Goal: Transaction & Acquisition: Book appointment/travel/reservation

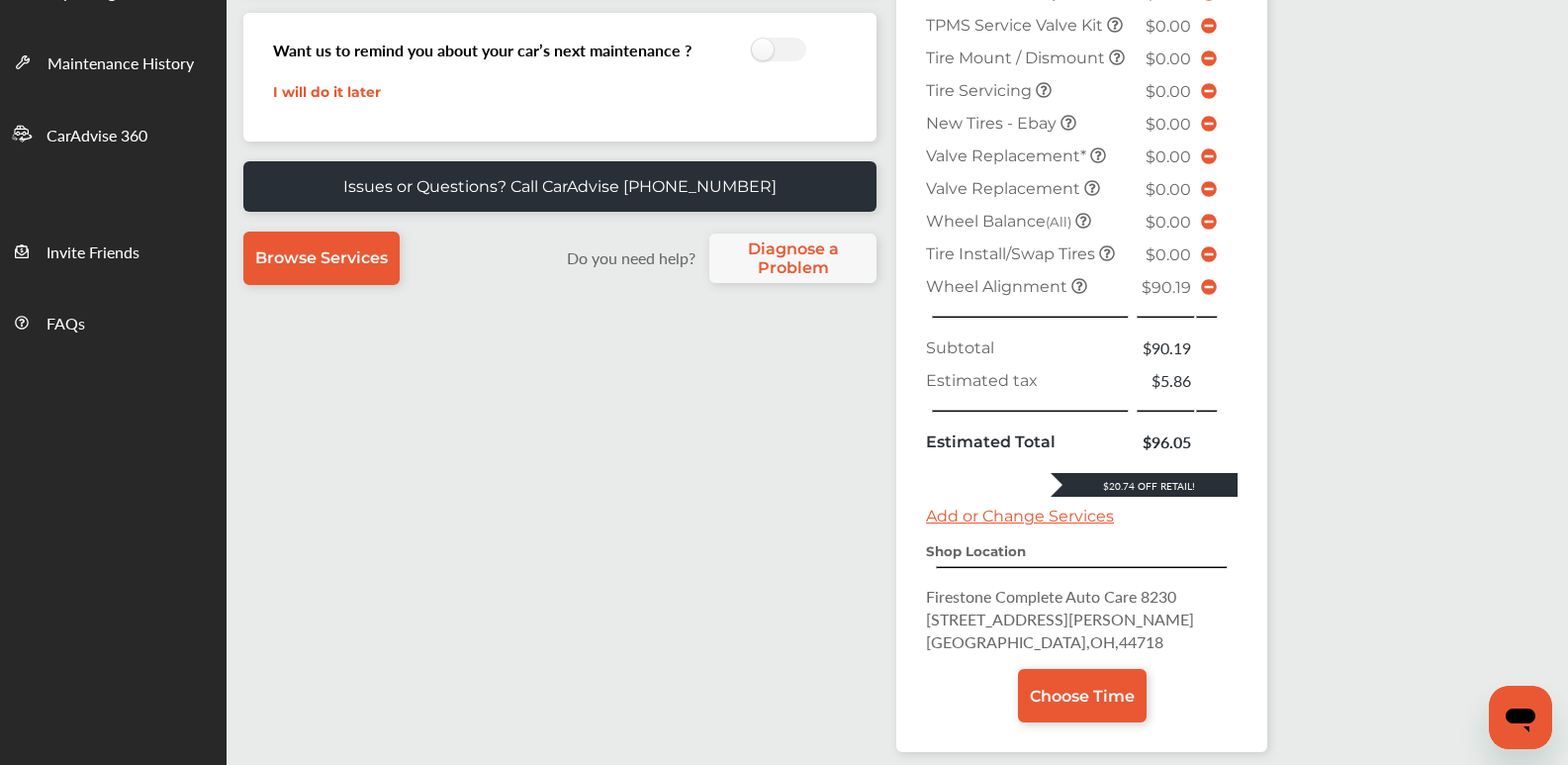
scroll to position [389, 0]
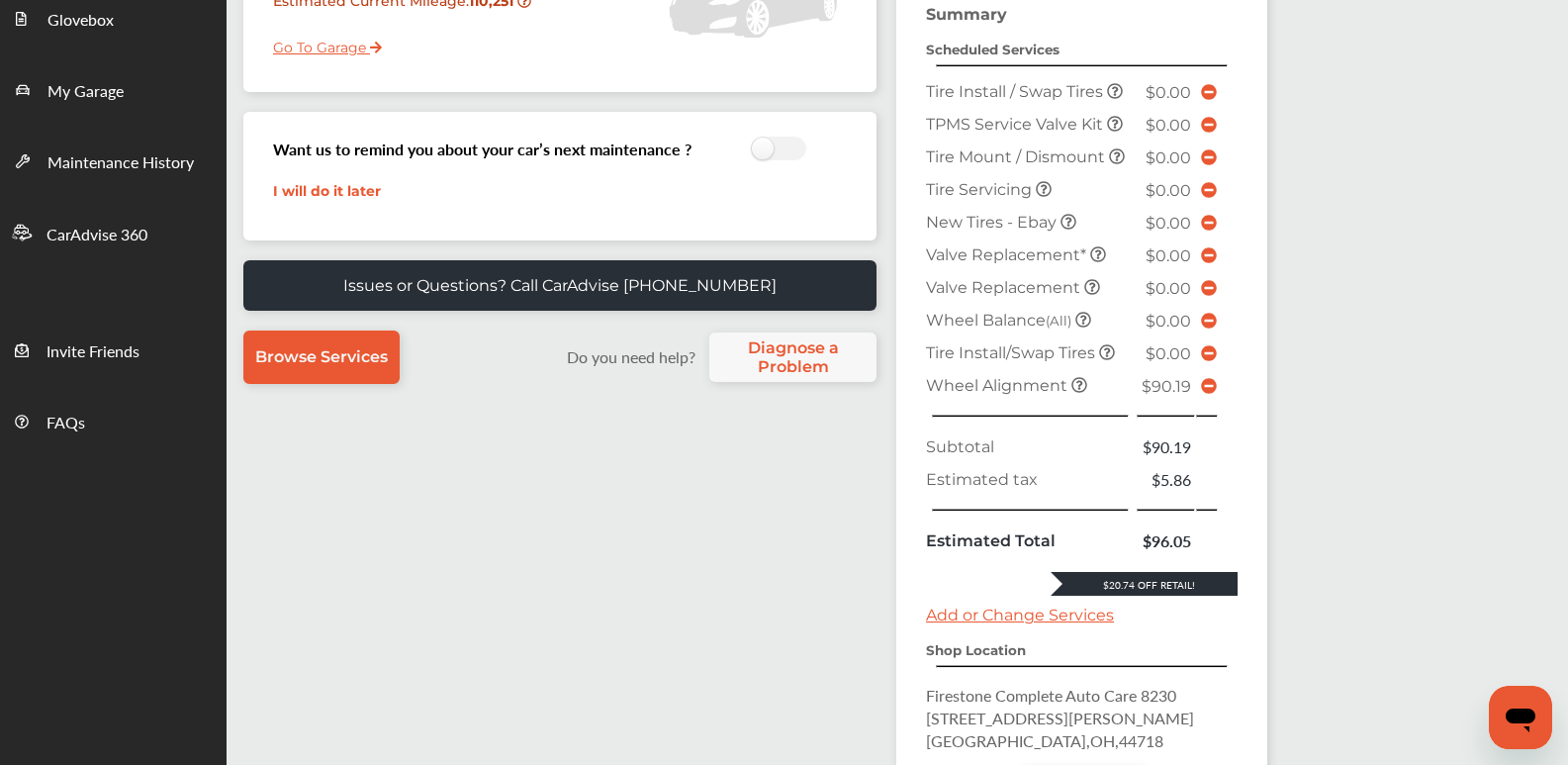
click at [1206, 395] on td at bounding box center [1209, 385] width 27 height 33
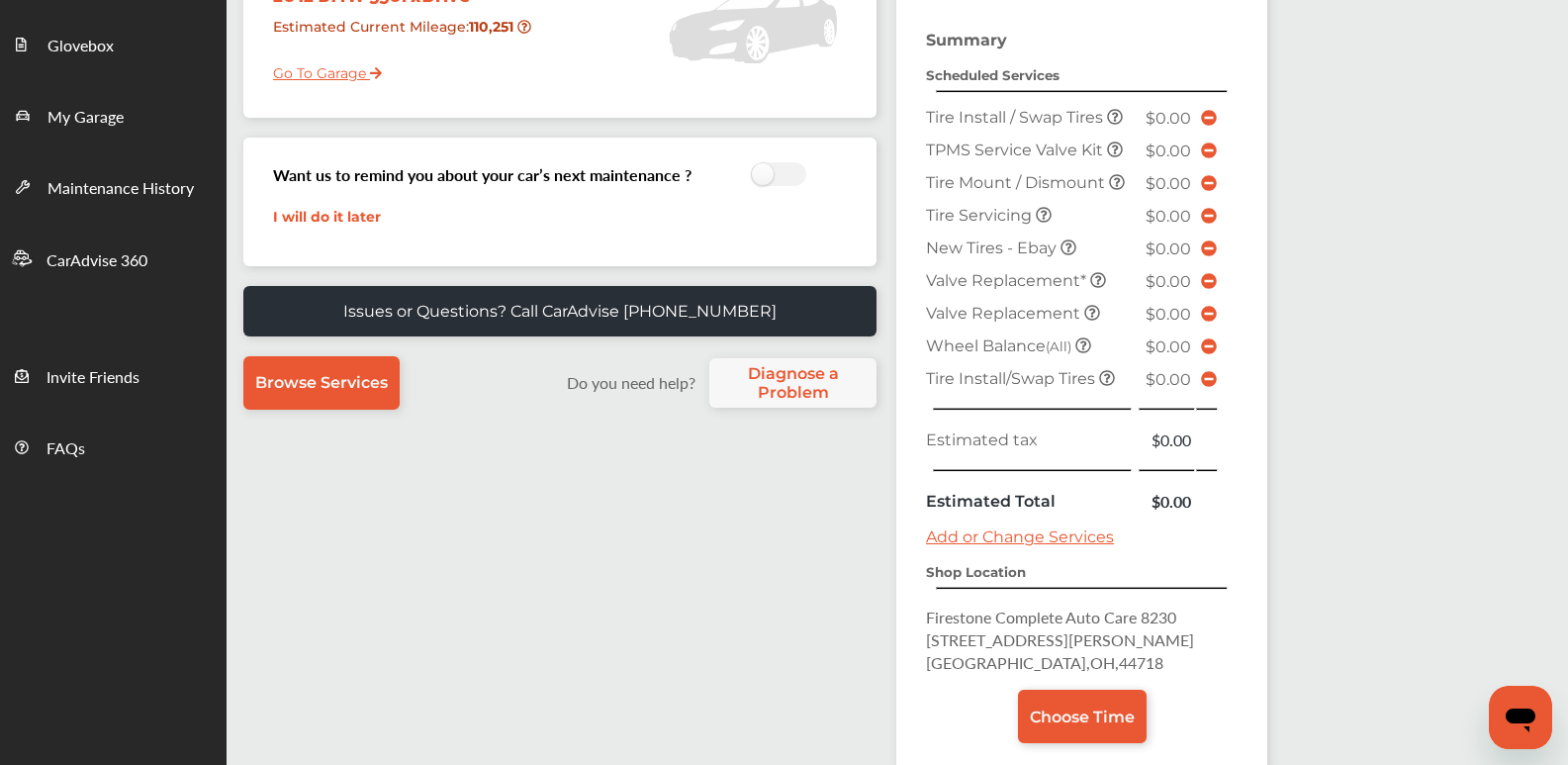
scroll to position [483, 0]
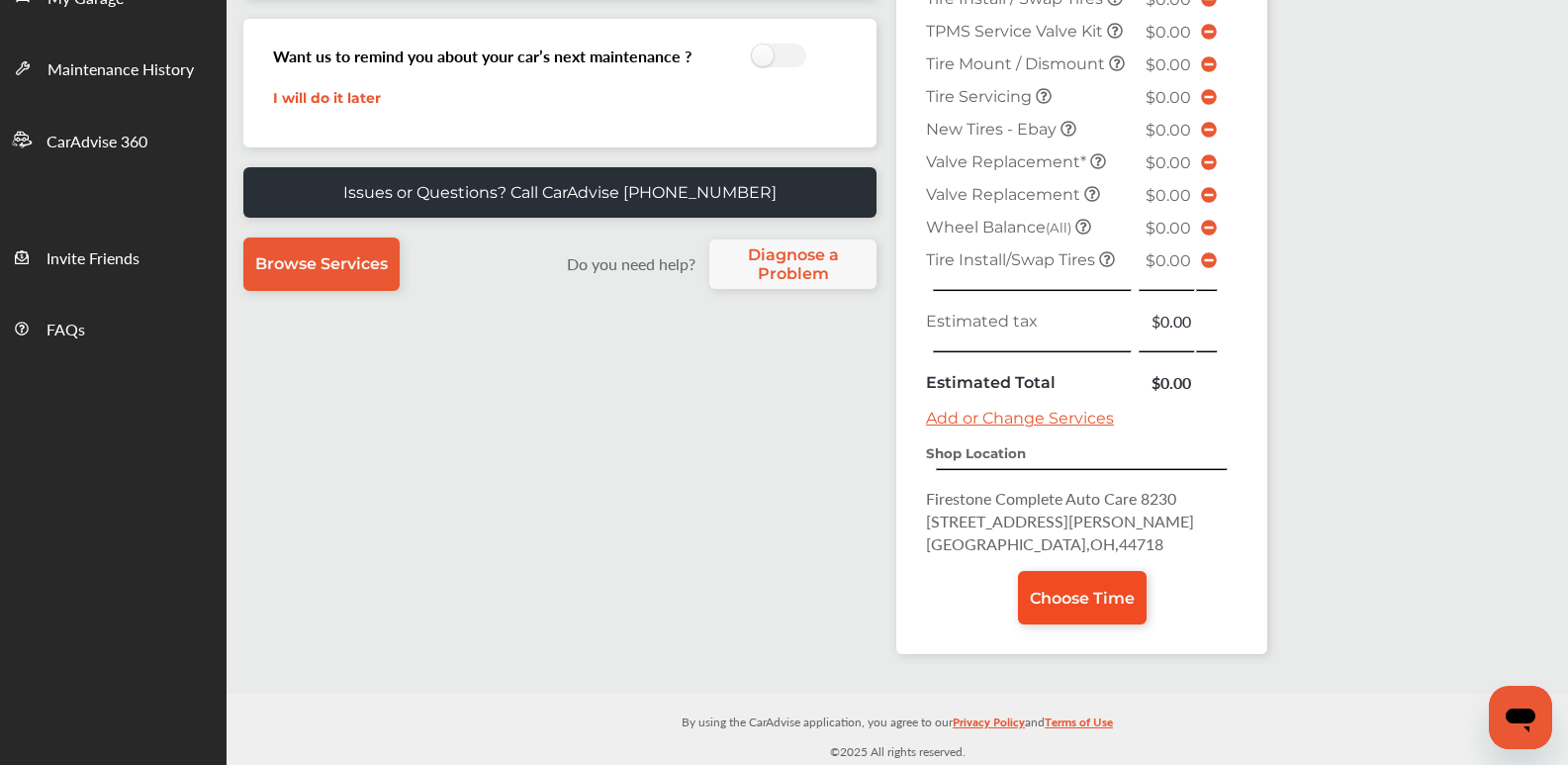
click at [1121, 580] on link "Choose Time" at bounding box center [1082, 598] width 129 height 54
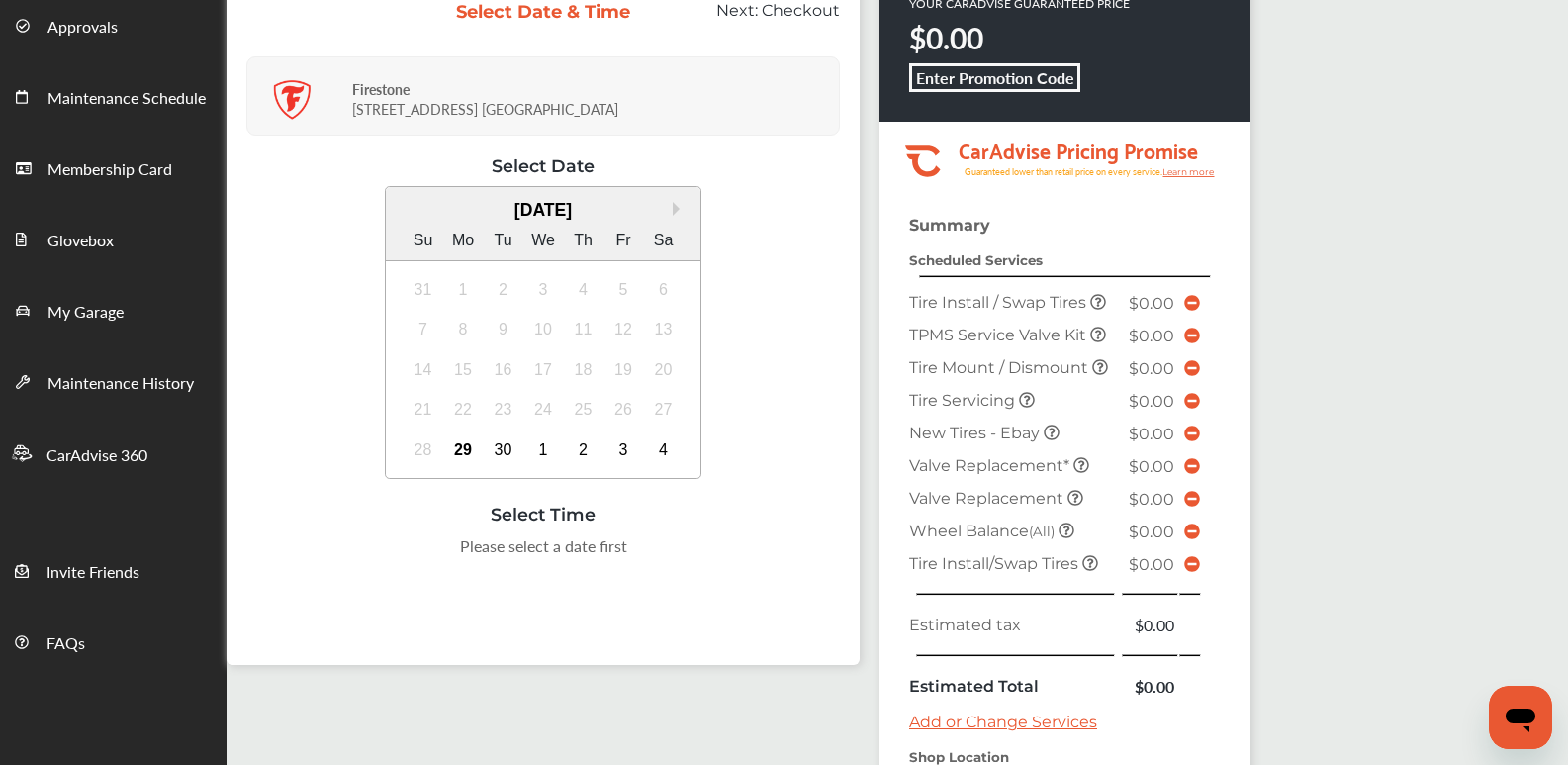
scroll to position [198, 0]
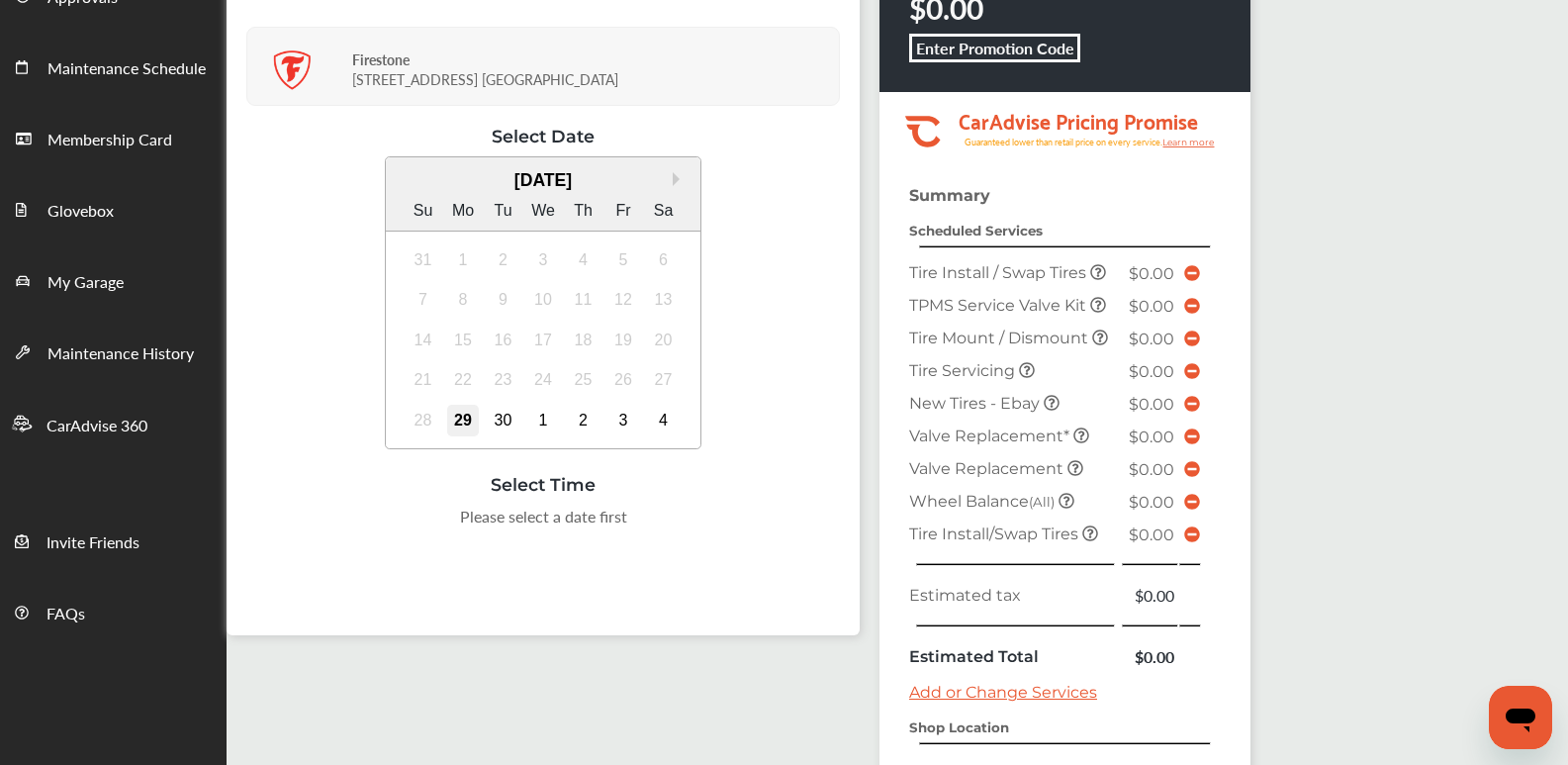
click at [451, 413] on div "29" at bounding box center [463, 420] width 32 height 32
click at [459, 517] on div "3:00 PM" at bounding box center [443, 522] width 93 height 36
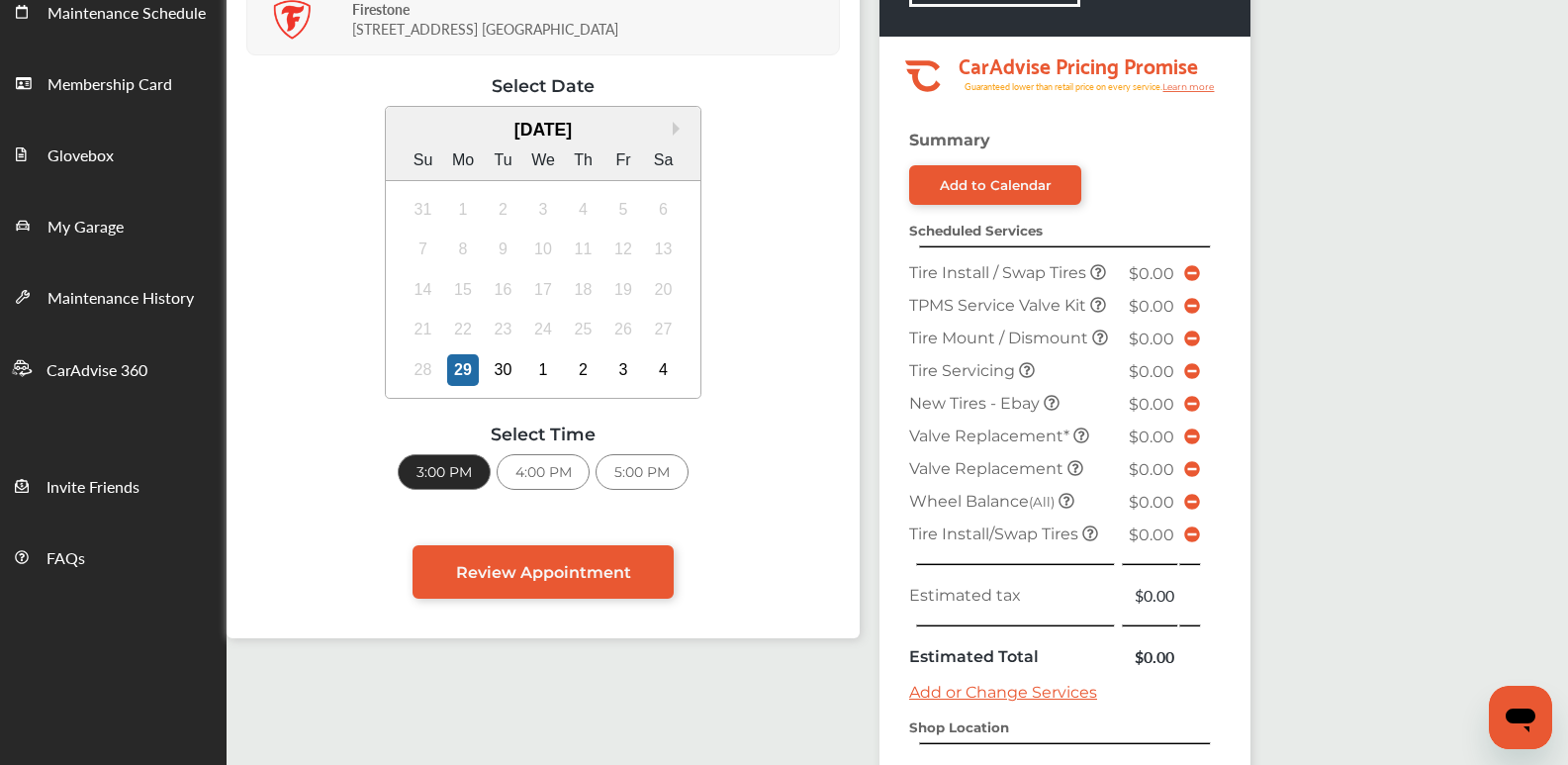
scroll to position [297, 0]
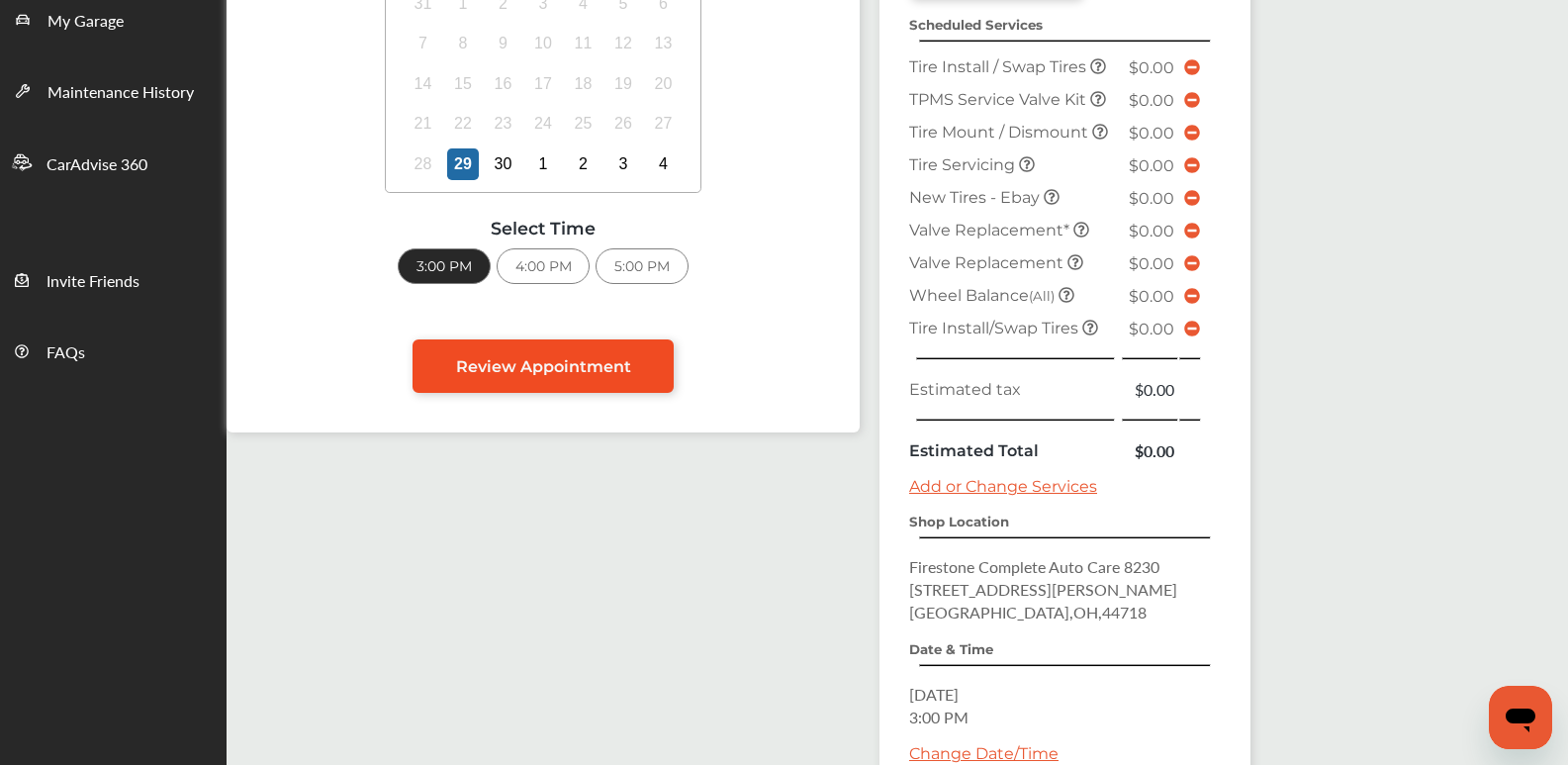
click at [548, 362] on span "Review Appointment" at bounding box center [543, 367] width 175 height 19
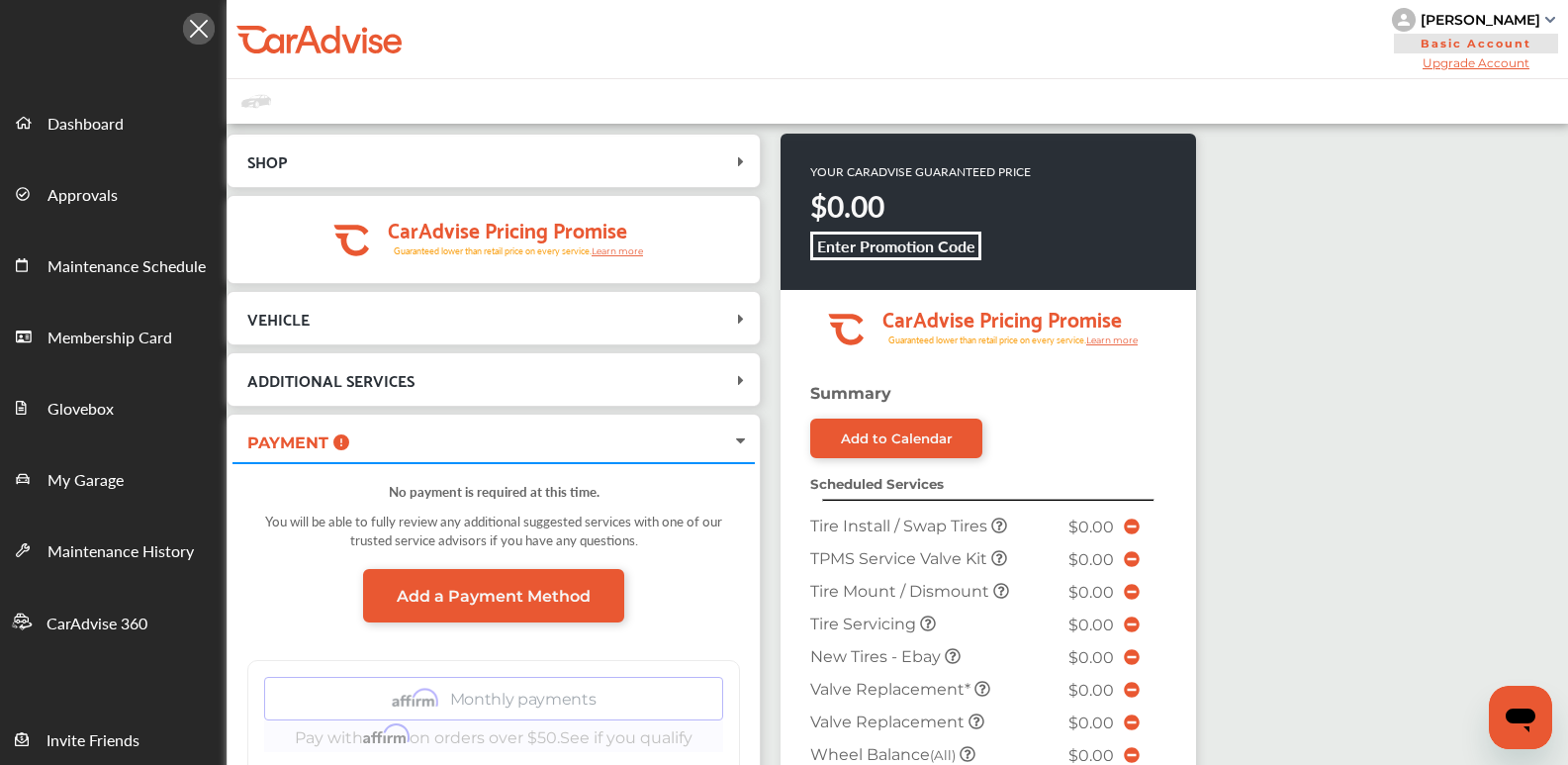
click at [556, 325] on span "VEHICLE" at bounding box center [482, 318] width 499 height 27
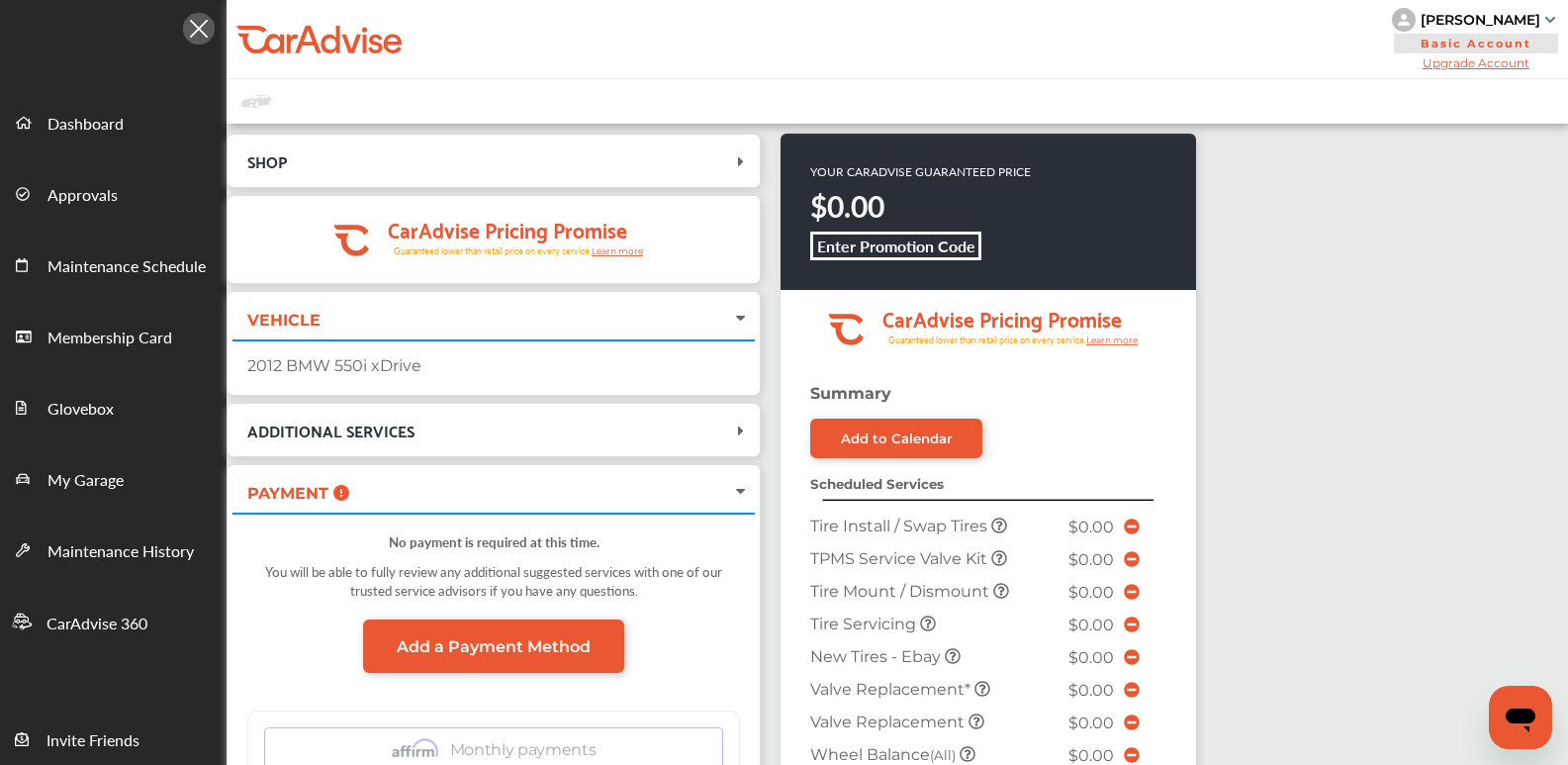
click at [346, 369] on div "2012 BMW 550i xDrive" at bounding box center [494, 366] width 493 height 19
click at [379, 334] on div "VEHICLE" at bounding box center [493, 318] width 522 height 43
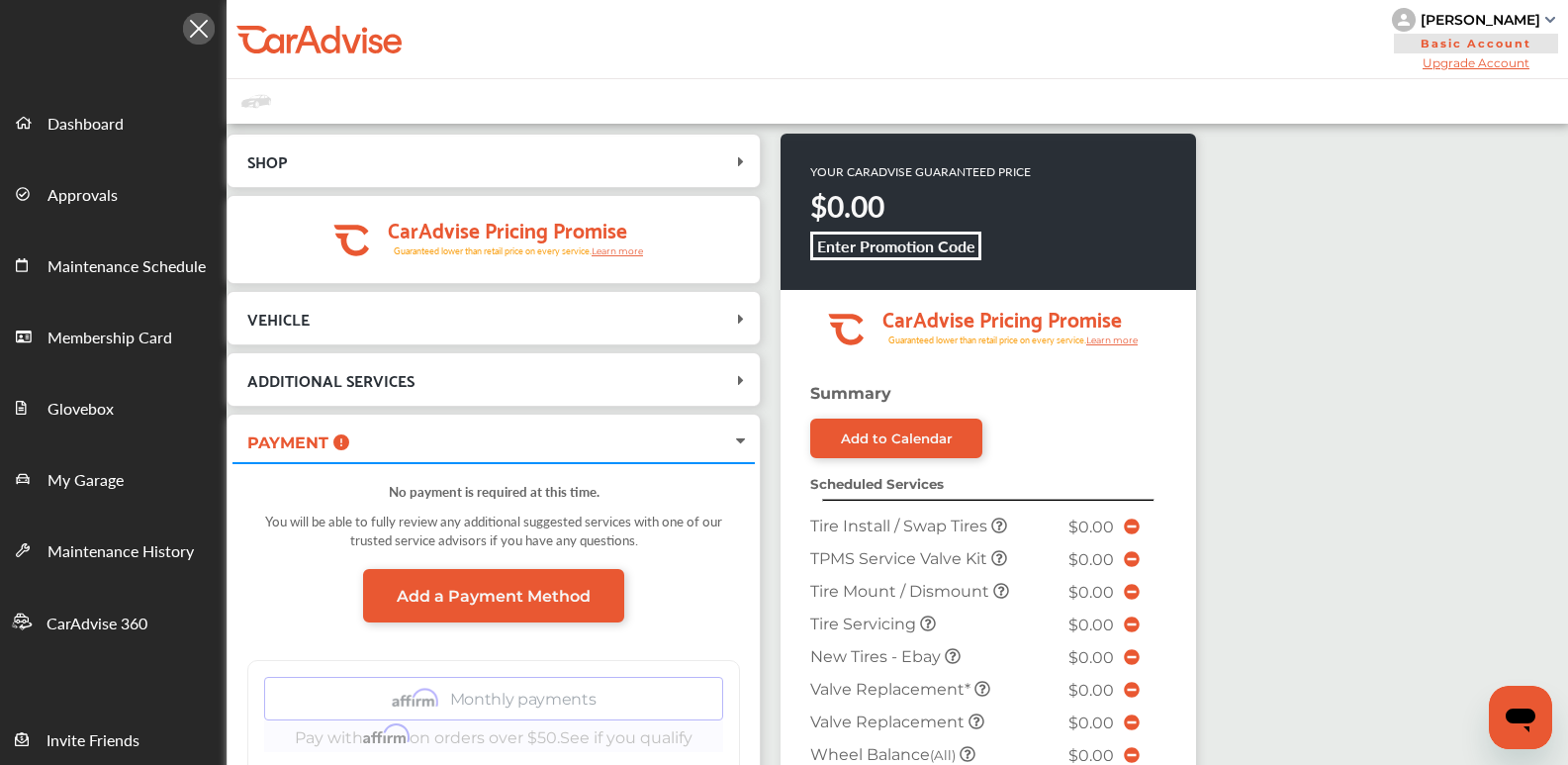
click at [418, 390] on span "ADDITIONAL SERVICES" at bounding box center [482, 380] width 499 height 27
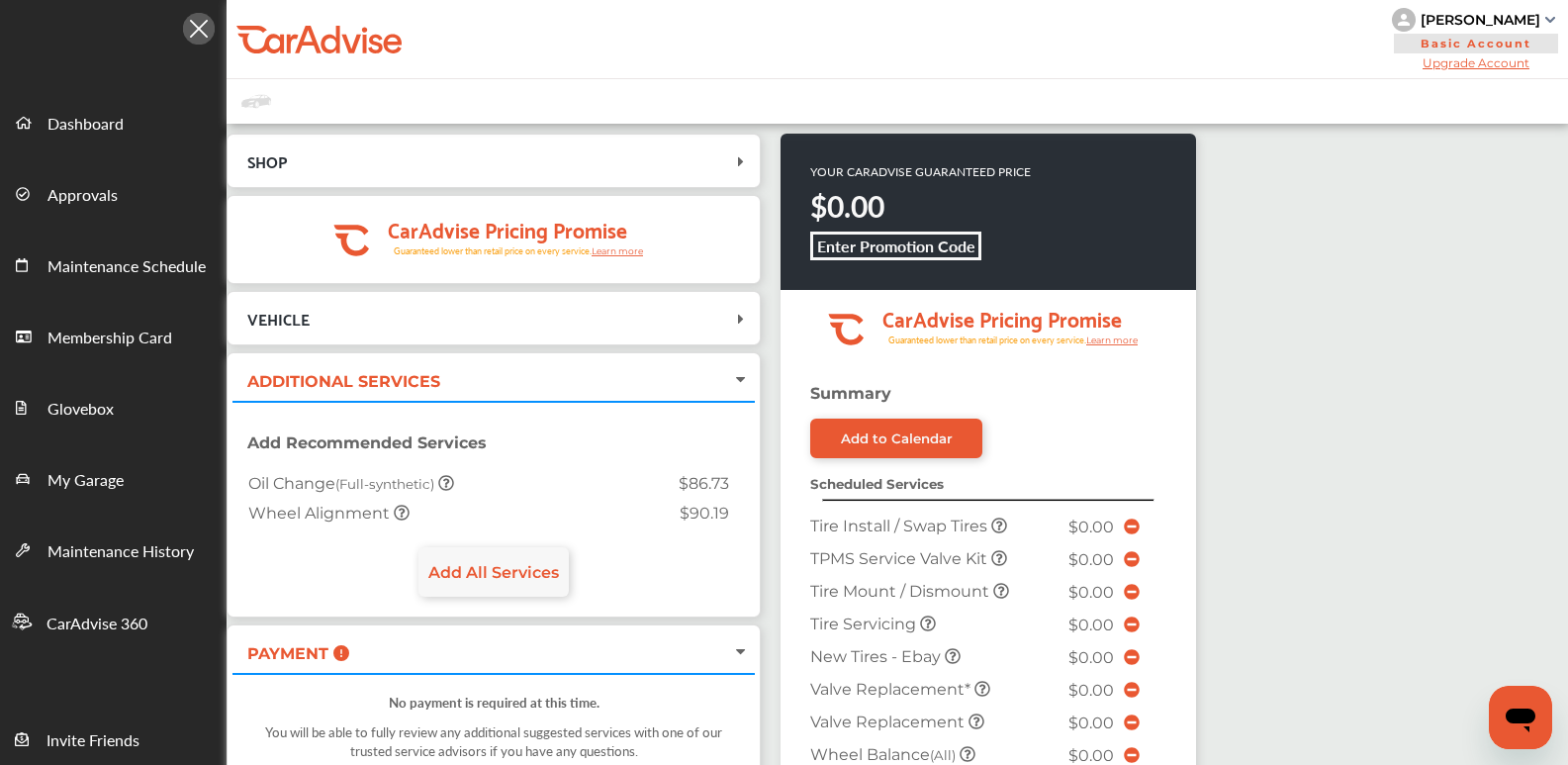
click at [418, 386] on span "ADDITIONAL SERVICES" at bounding box center [343, 382] width 193 height 19
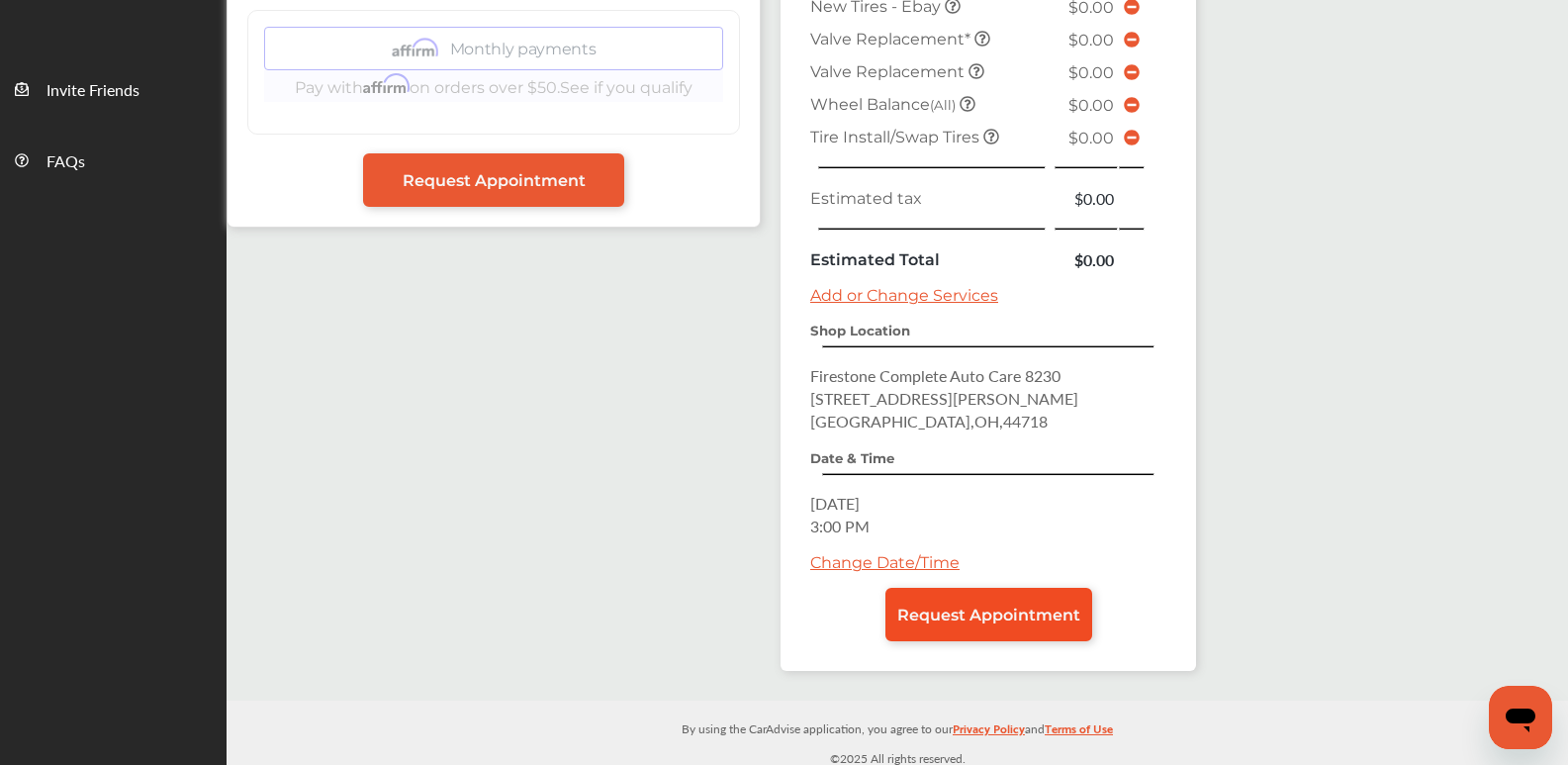
scroll to position [657, 0]
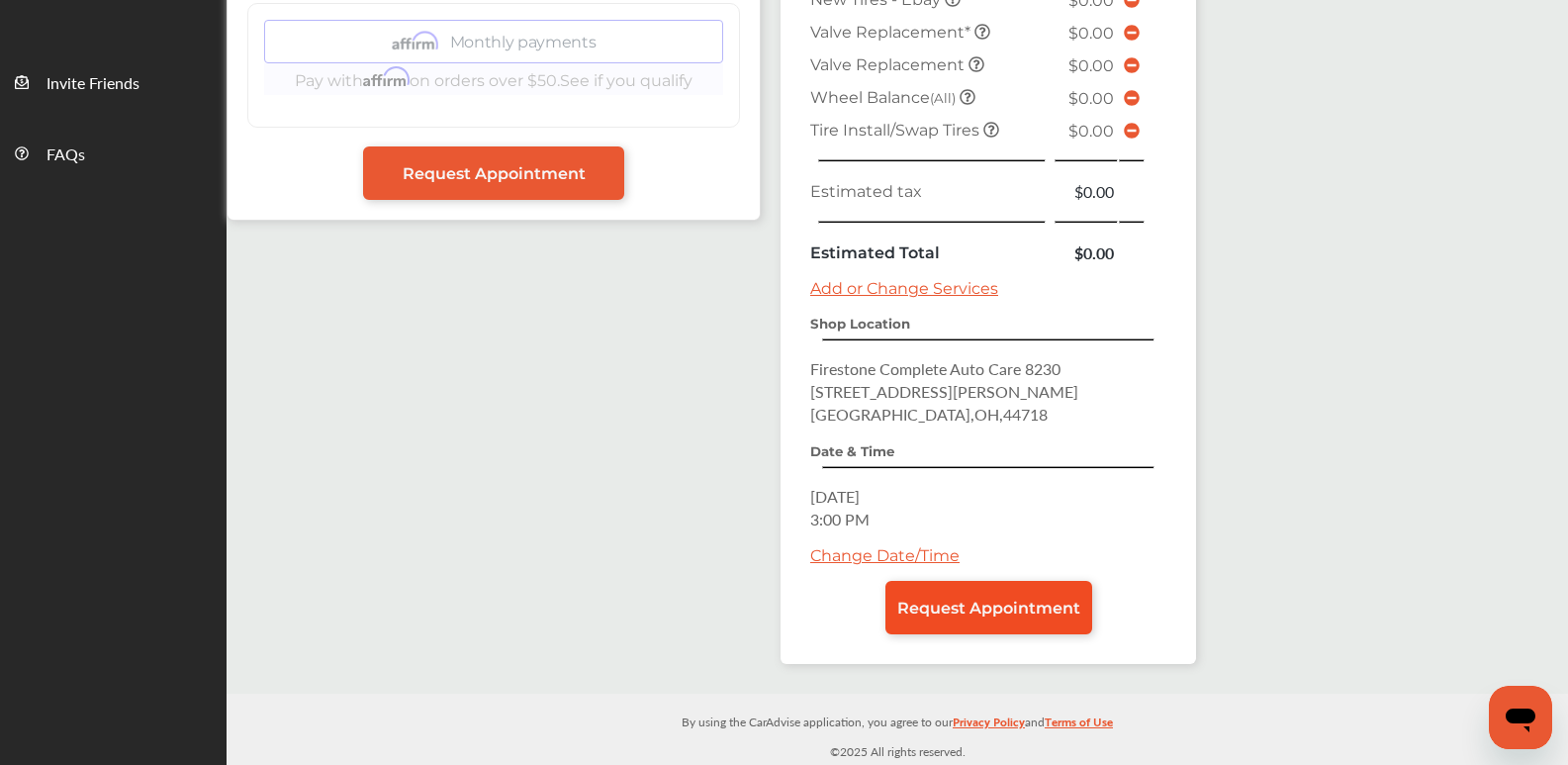
click at [1059, 597] on link "Request Appointment" at bounding box center [988, 608] width 207 height 54
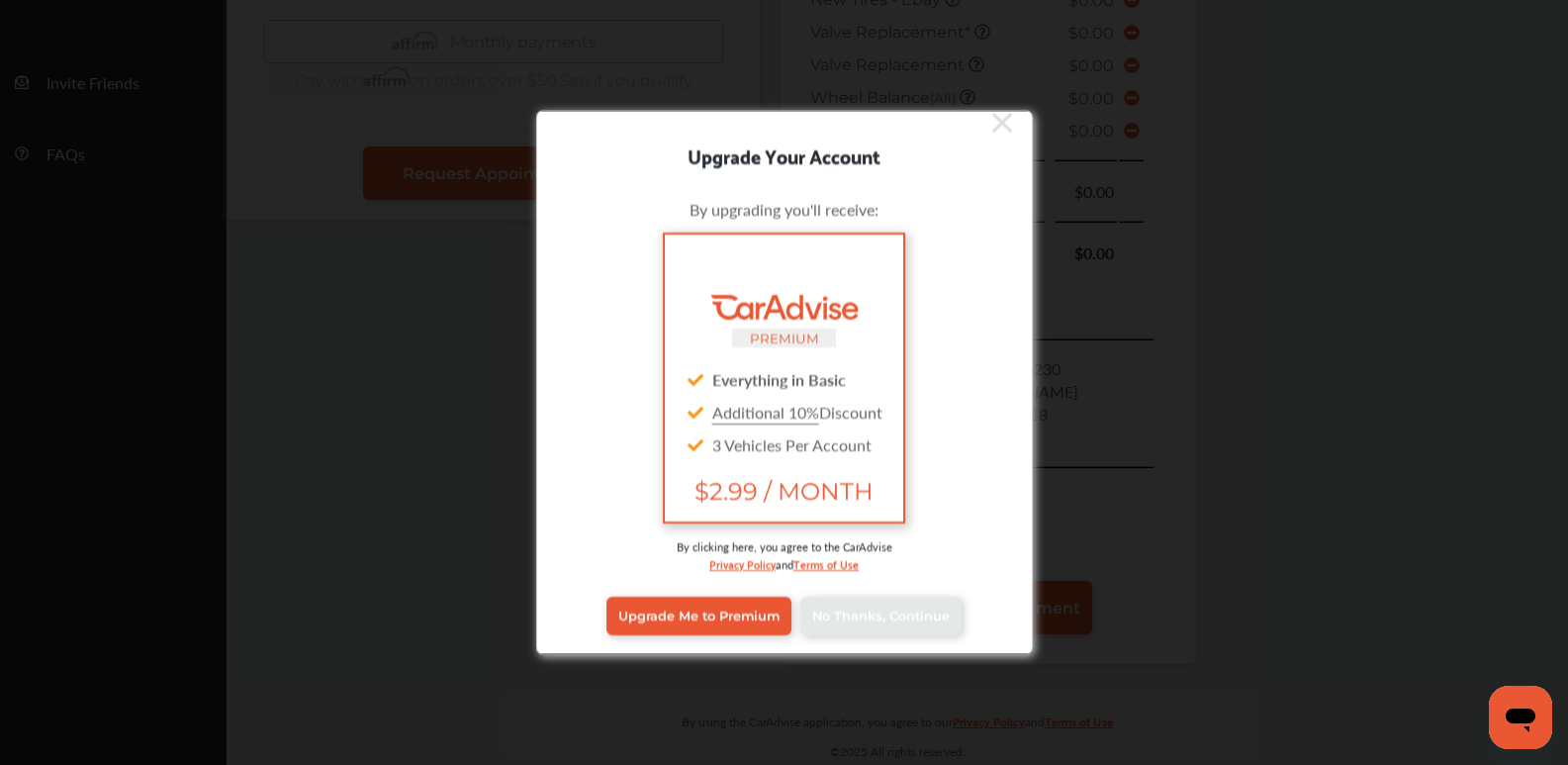
scroll to position [16, 0]
click at [890, 620] on span "No Thanks, Continue" at bounding box center [881, 615] width 138 height 15
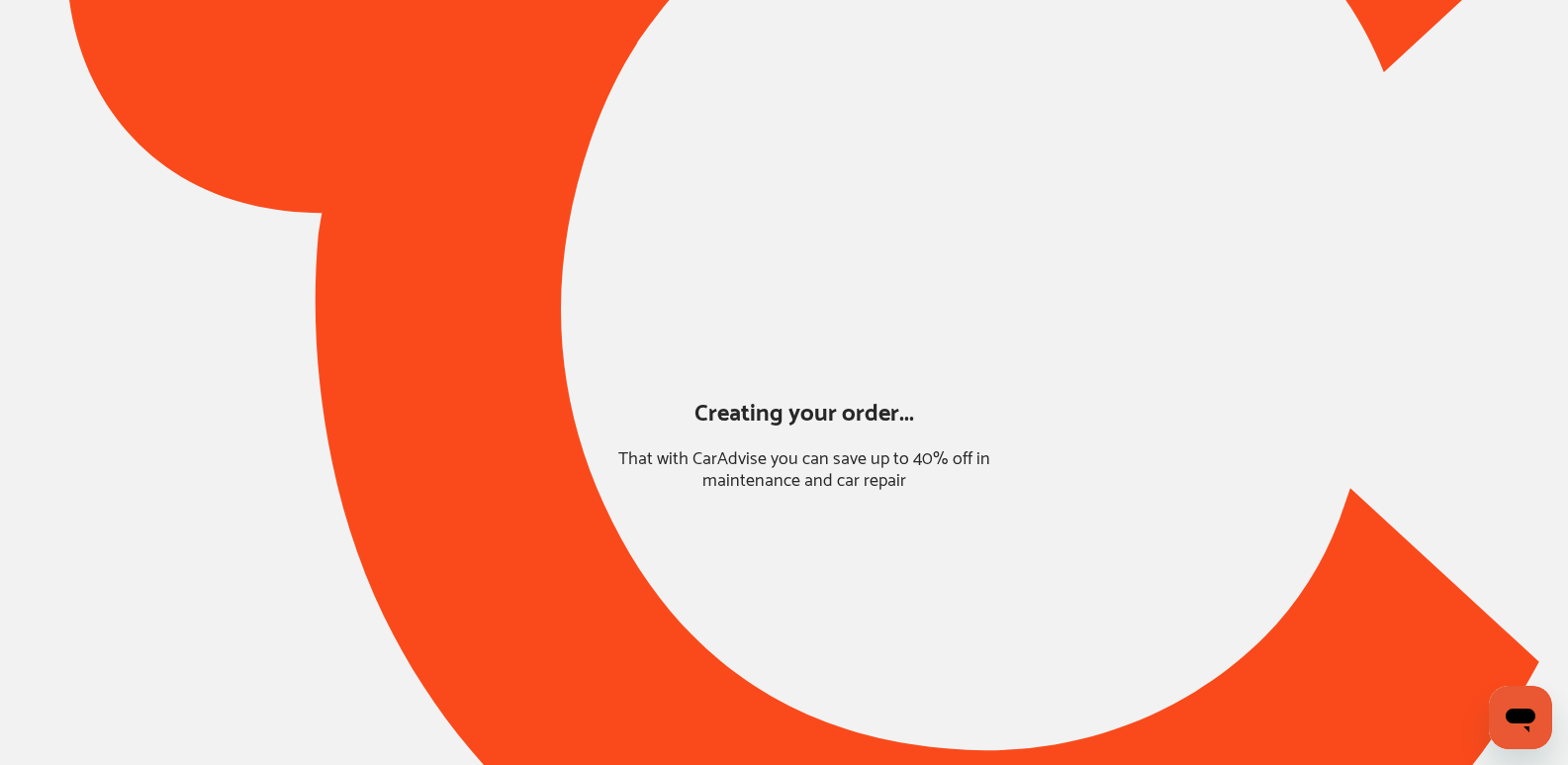
scroll to position [80, 0]
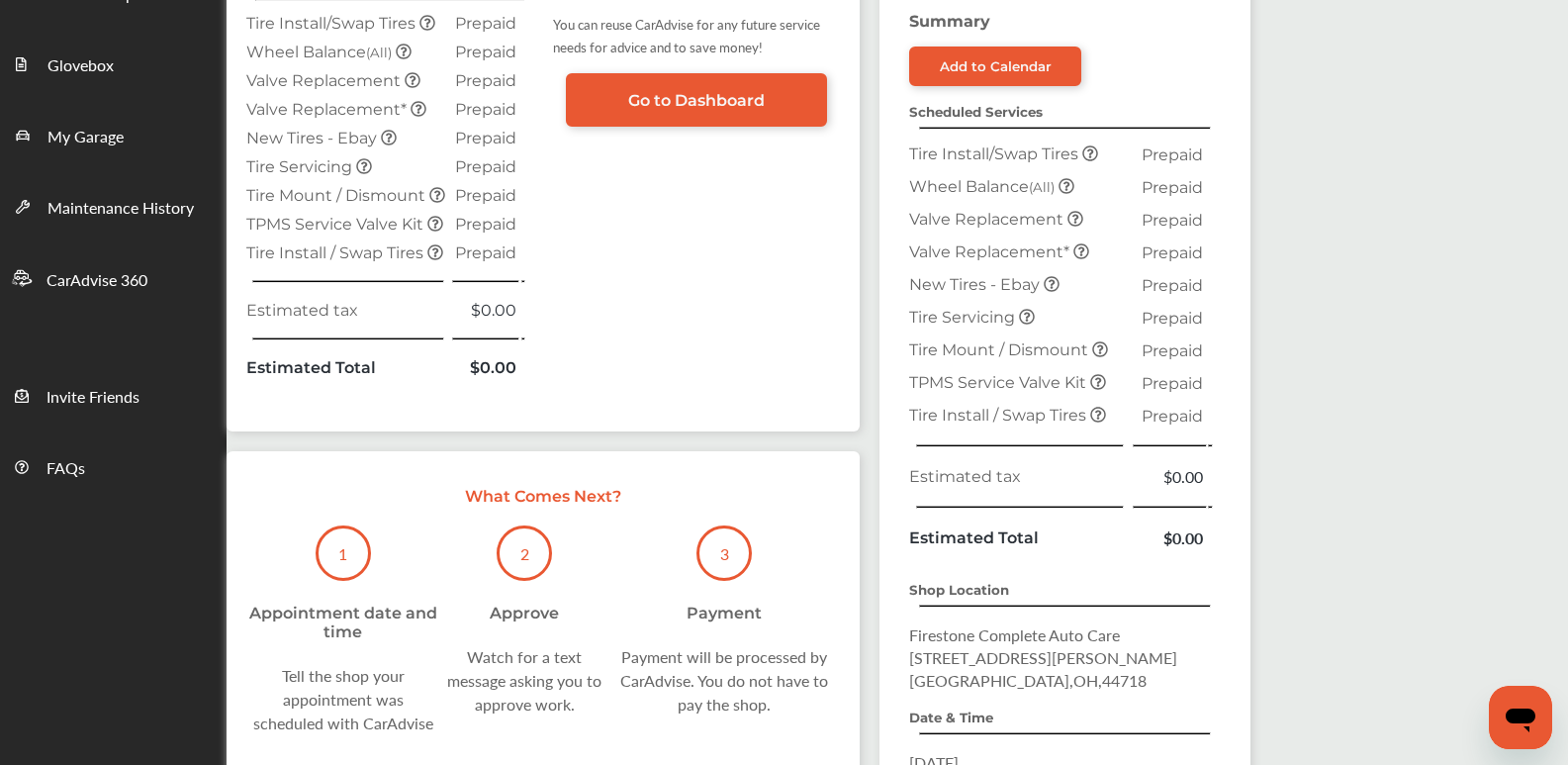
scroll to position [395, 0]
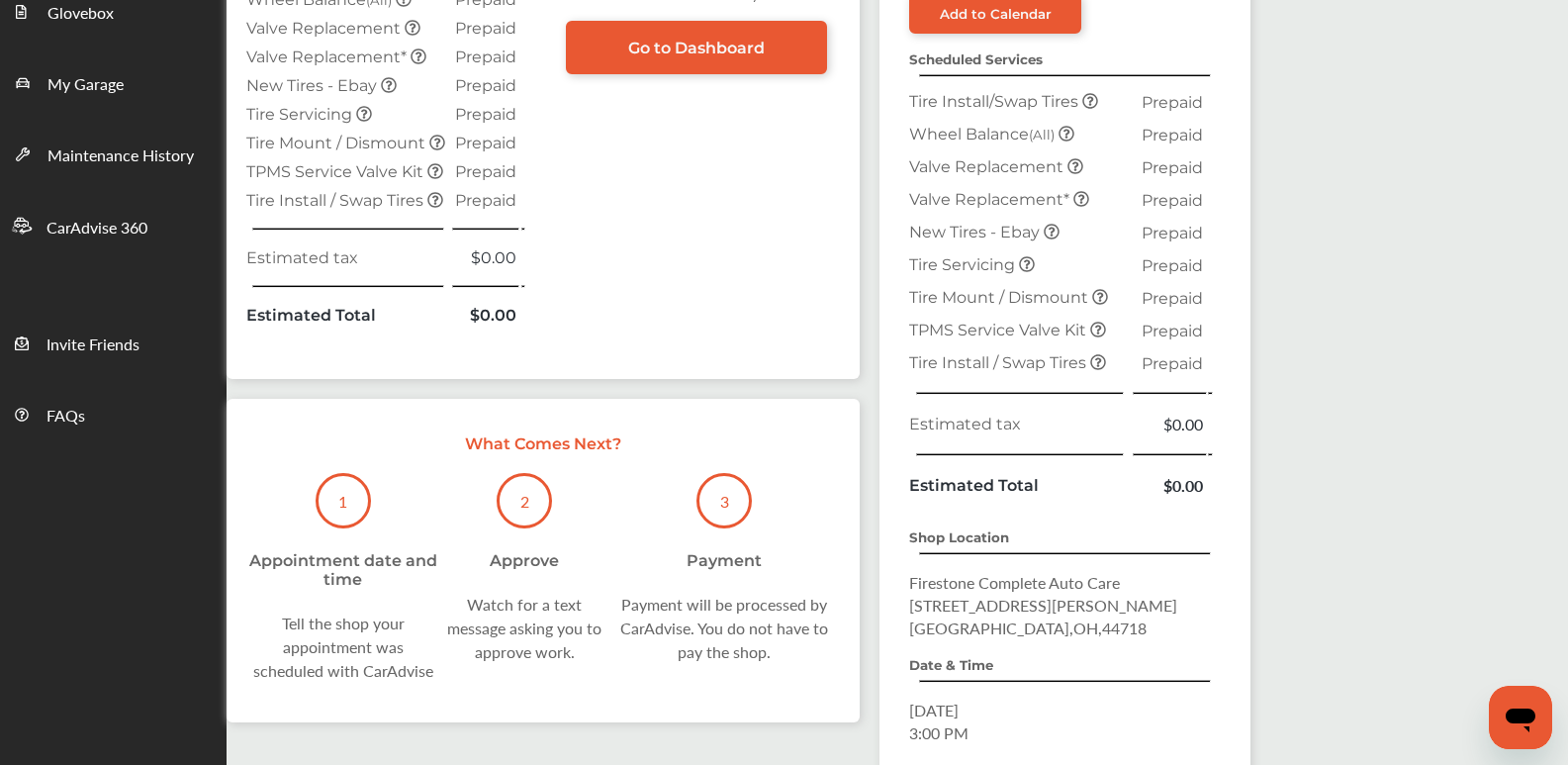
click at [536, 672] on div "1 Appointment date and time Tell the shop your appointment was scheduled with C…" at bounding box center [543, 578] width 594 height 210
click at [553, 660] on div "Watch for a text message asking you to approve work." at bounding box center [524, 628] width 169 height 71
click at [553, 659] on div "Watch for a text message asking you to approve work." at bounding box center [524, 628] width 169 height 71
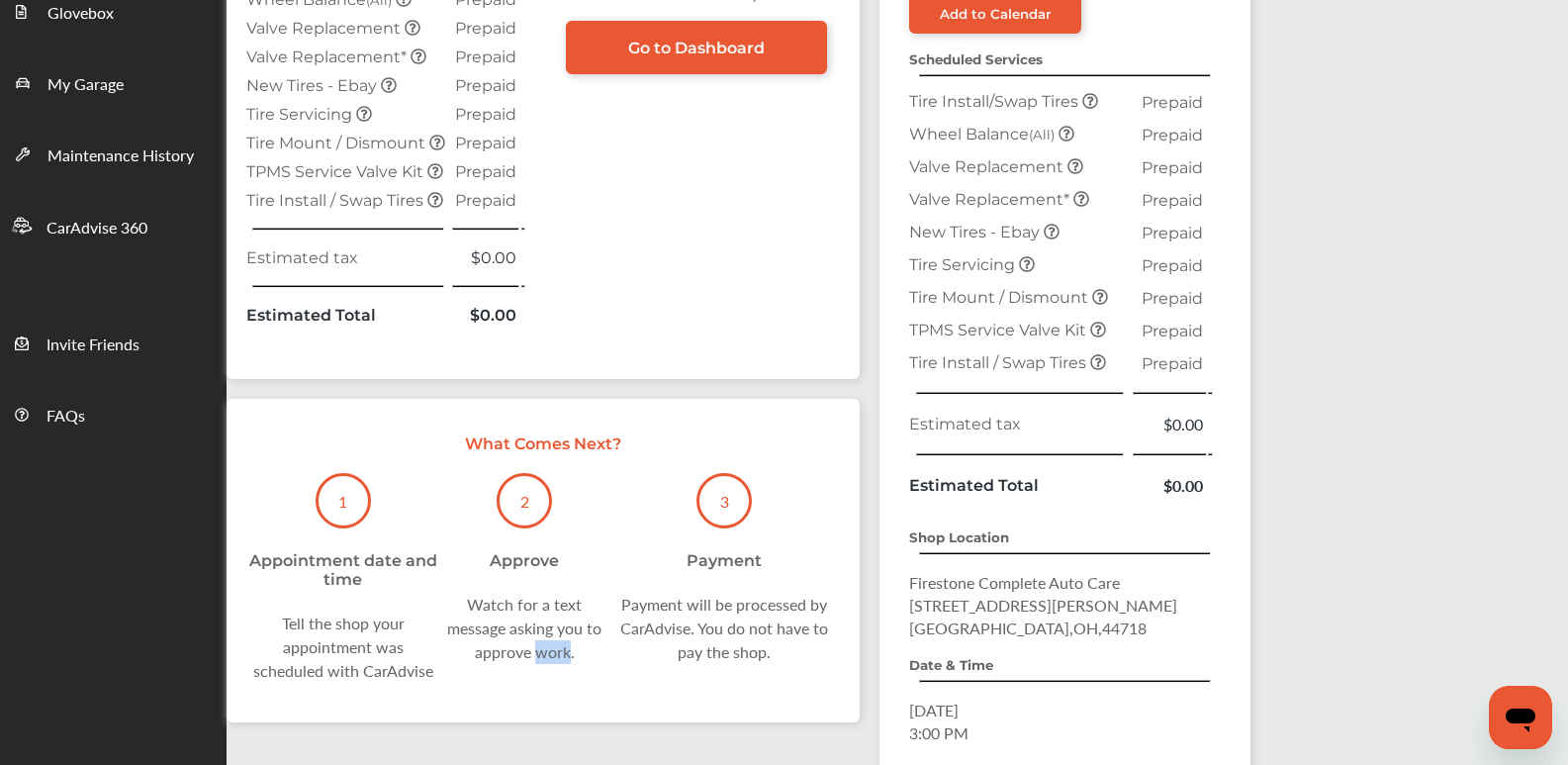
click at [553, 657] on div "Watch for a text message asking you to approve work." at bounding box center [524, 628] width 169 height 71
click at [552, 670] on div "1 Appointment date and time Tell the shop your appointment was scheduled with C…" at bounding box center [543, 578] width 594 height 210
click at [552, 669] on div "1 Appointment date and time Tell the shop your appointment was scheduled with C…" at bounding box center [543, 578] width 594 height 210
click at [547, 675] on div "1 Appointment date and time Tell the shop your appointment was scheduled with C…" at bounding box center [543, 578] width 594 height 210
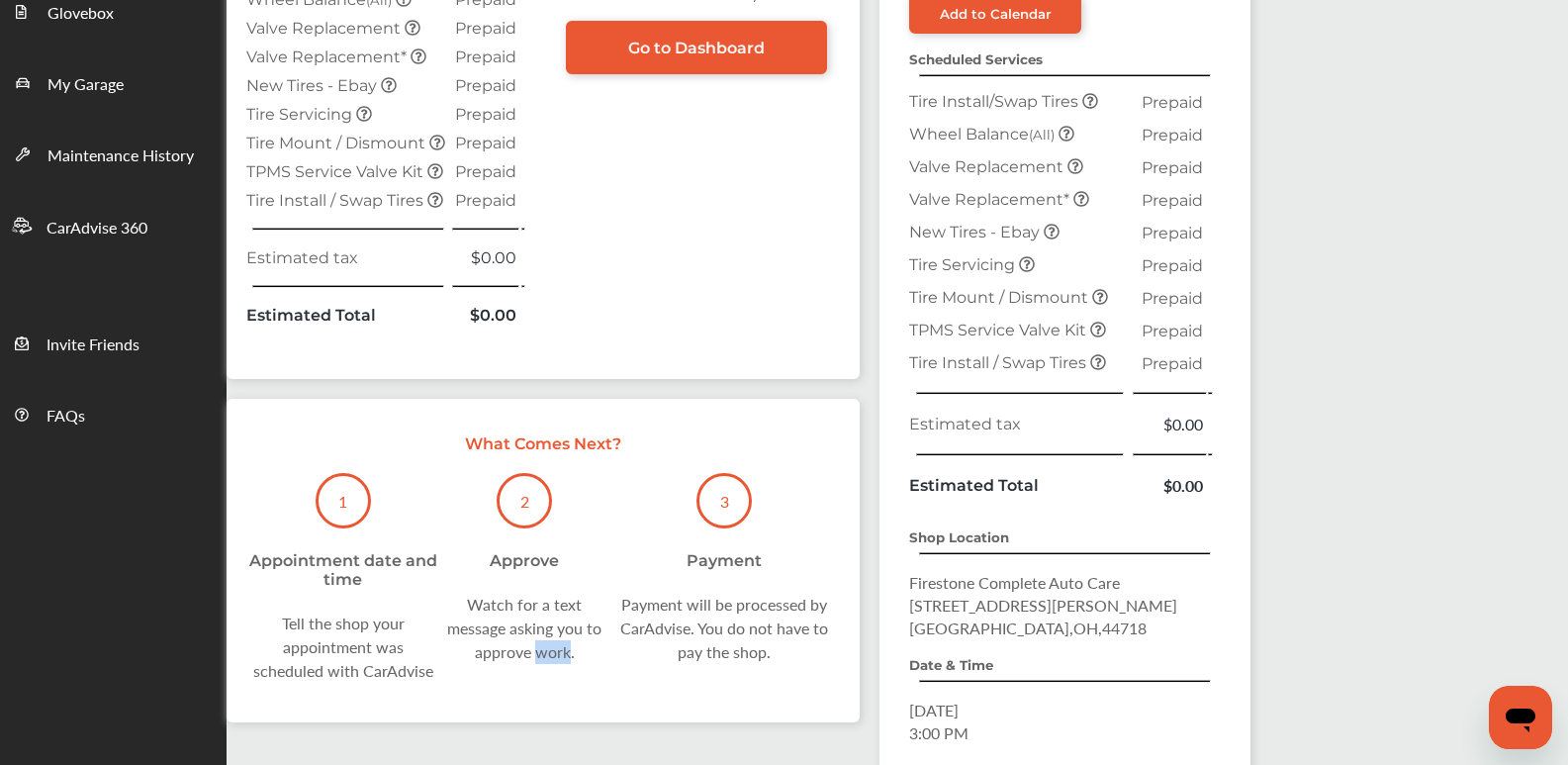
click at [547, 675] on div "1 Appointment date and time Tell the shop your appointment was scheduled with C…" at bounding box center [543, 578] width 594 height 210
click at [587, 674] on div "1 Appointment date and time Tell the shop your appointment was scheduled with C…" at bounding box center [543, 578] width 594 height 210
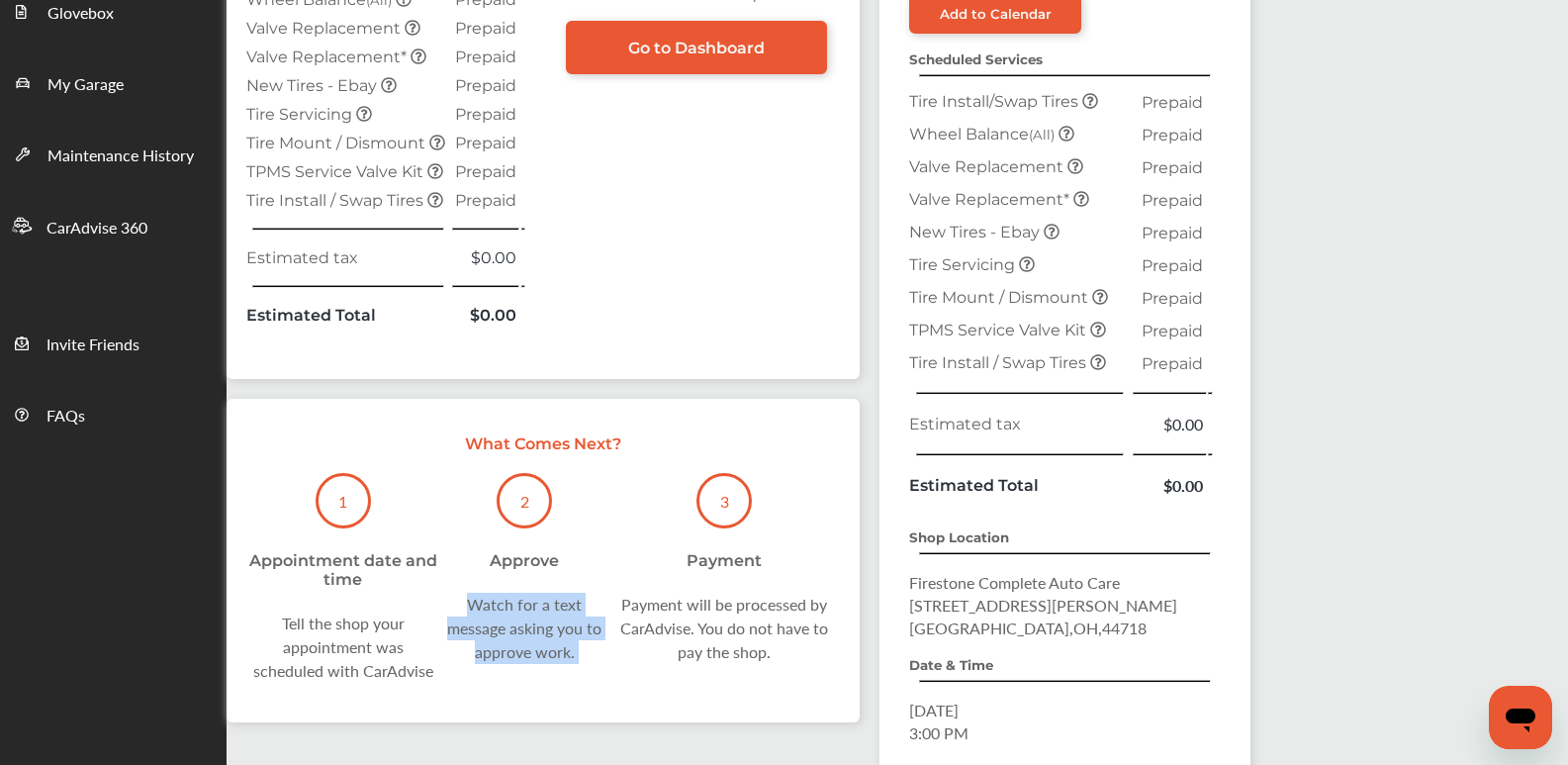
click at [587, 674] on div "1 Appointment date and time Tell the shop your appointment was scheduled with C…" at bounding box center [543, 578] width 594 height 210
click at [622, 669] on div "1 Appointment date and time Tell the shop your appointment was scheduled with C…" at bounding box center [543, 578] width 594 height 210
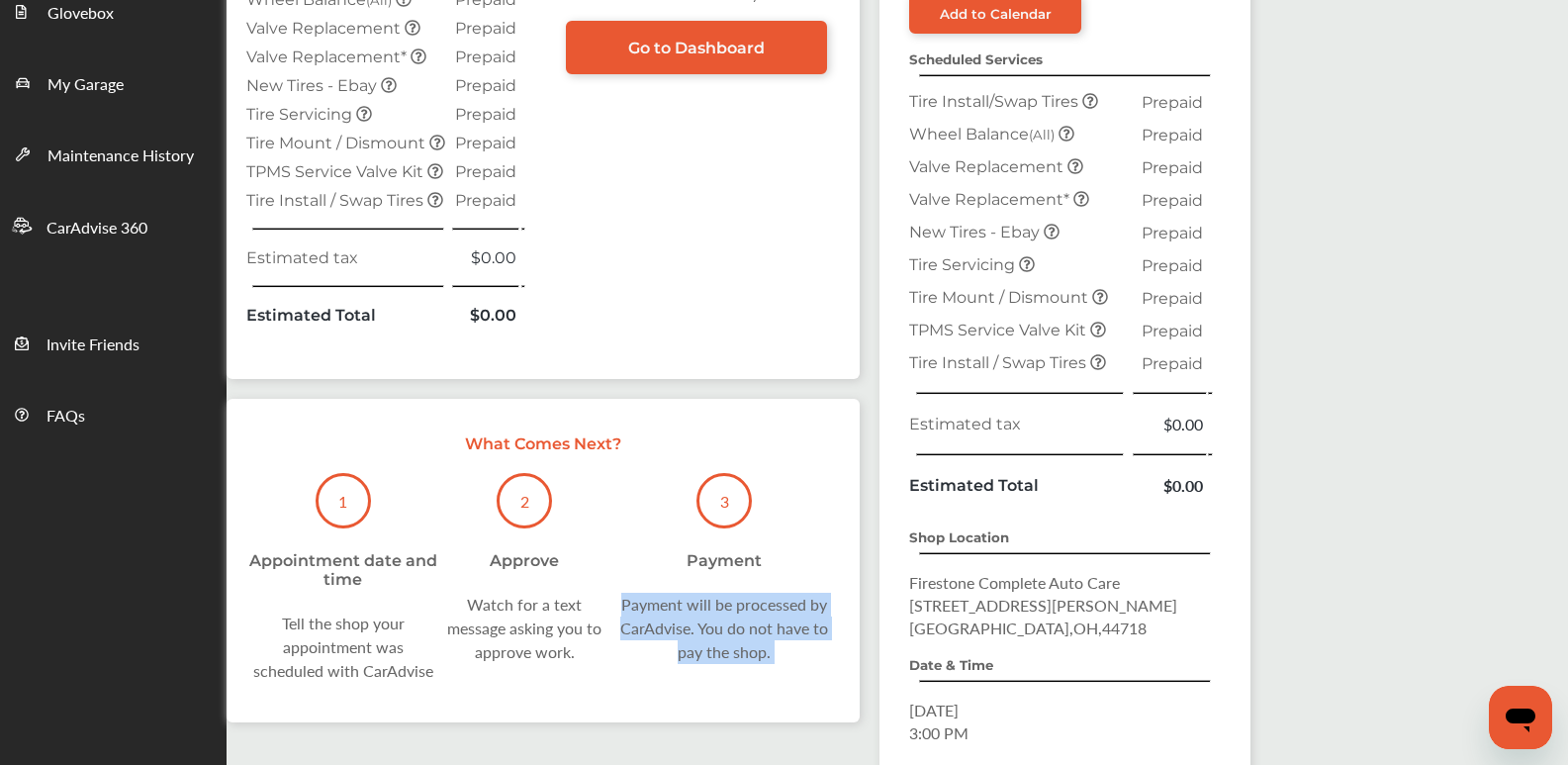
click at [622, 669] on div "1 Appointment date and time Tell the shop your appointment was scheduled with C…" at bounding box center [543, 578] width 594 height 210
click at [540, 622] on div "Watch for a text message asking you to approve work." at bounding box center [524, 628] width 169 height 71
click at [496, 628] on div "Watch for a text message asking you to approve work." at bounding box center [524, 628] width 169 height 71
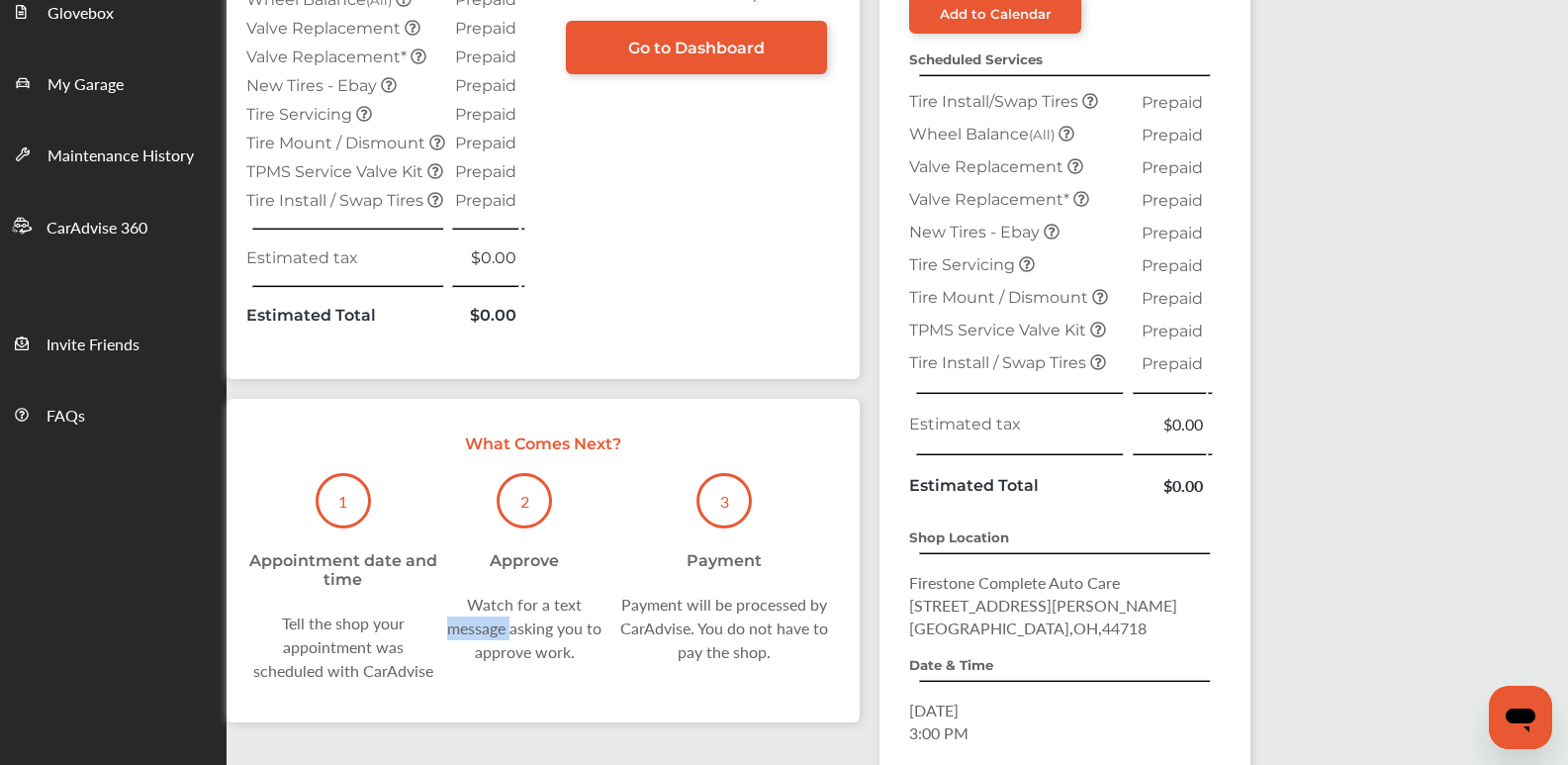
click at [496, 628] on div "Watch for a text message asking you to approve work." at bounding box center [524, 628] width 169 height 71
click at [442, 641] on div "Watch for a text message asking you to approve work." at bounding box center [524, 628] width 169 height 71
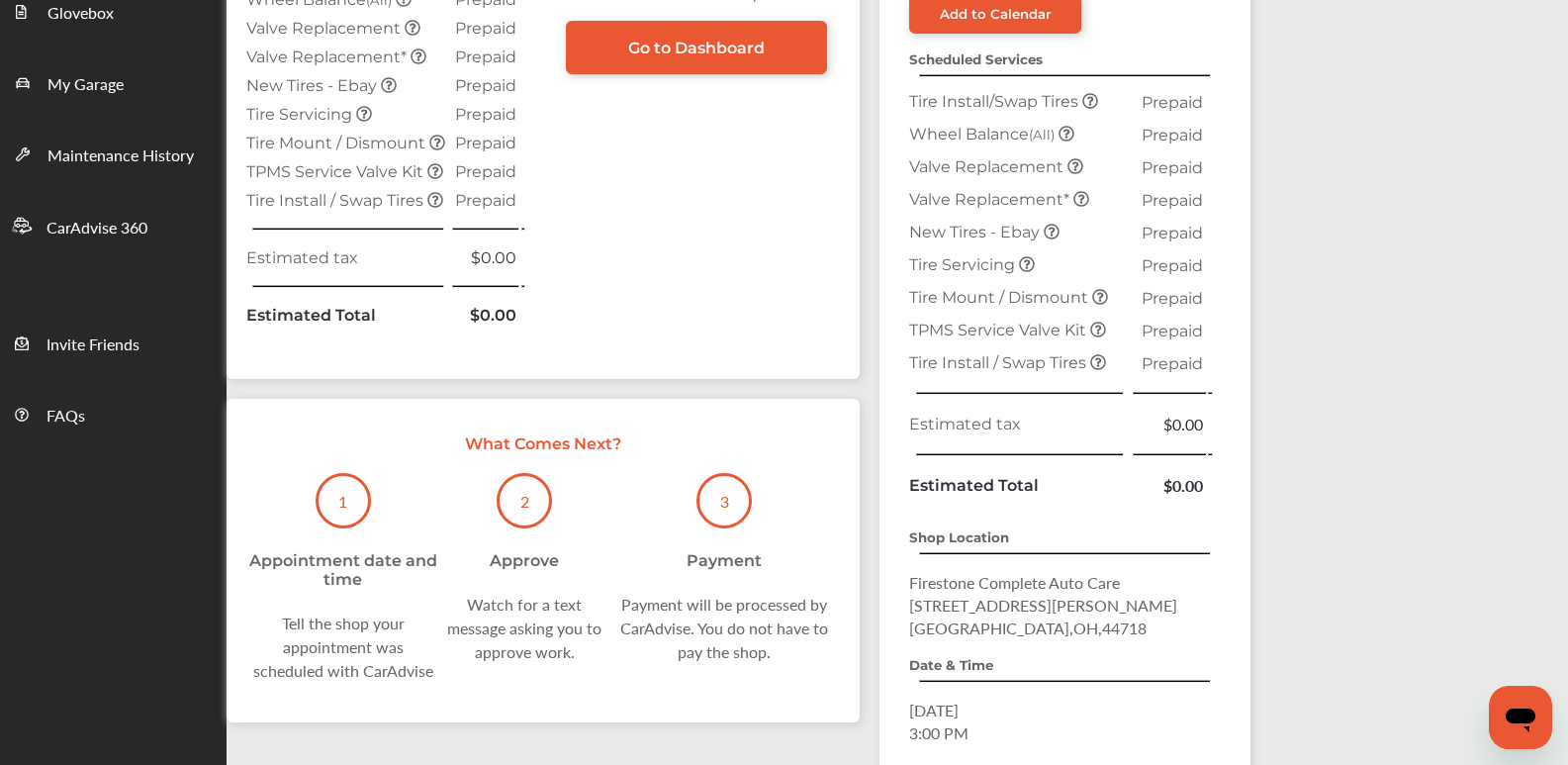
click at [343, 649] on div "Tell the shop your appointment was scheduled with CarAdvise" at bounding box center [343, 647] width 194 height 71
click at [486, 649] on div "Watch for a text message asking you to approve work." at bounding box center [524, 628] width 169 height 71
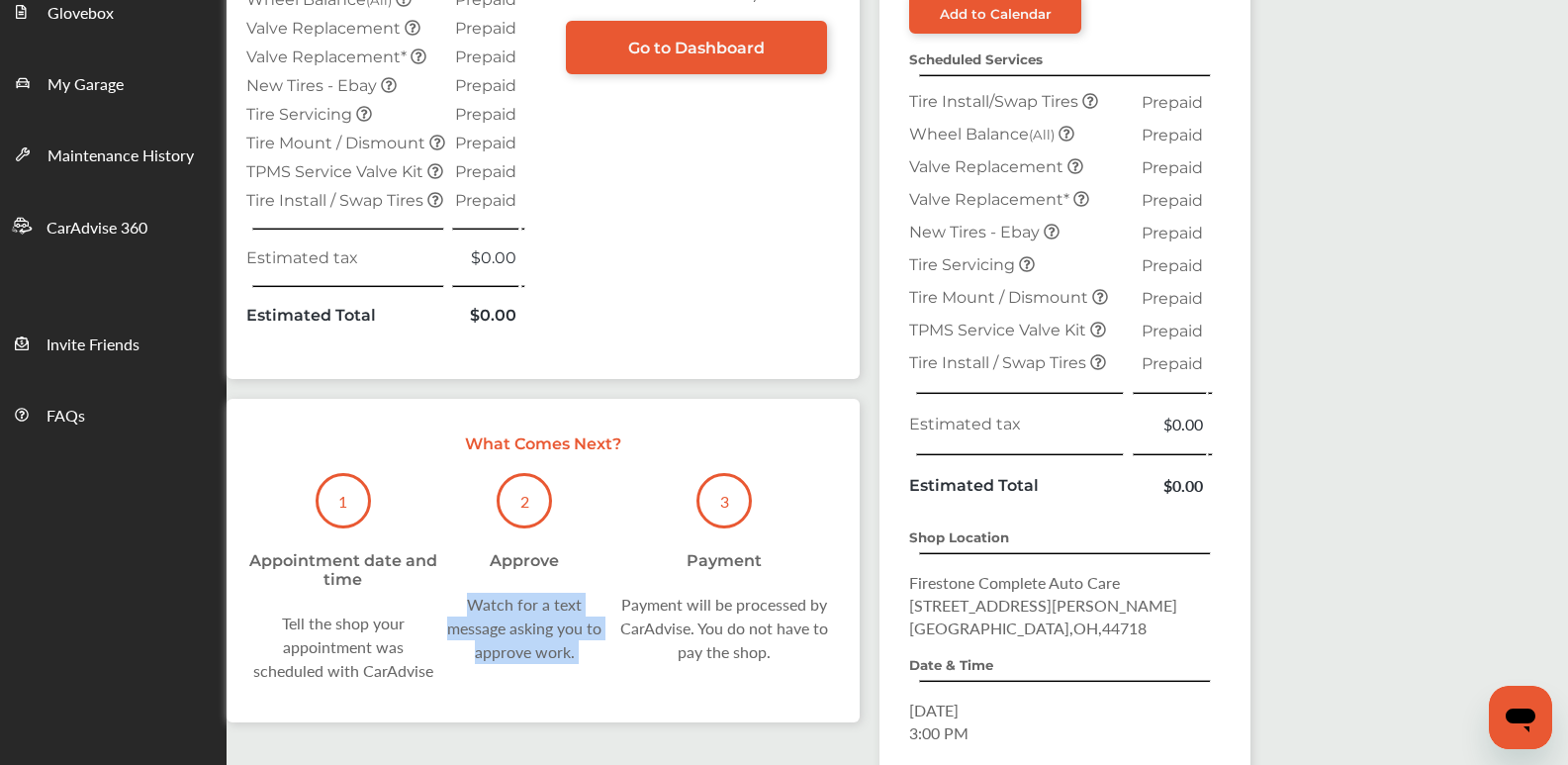
click at [489, 649] on div "Watch for a text message asking you to approve work." at bounding box center [524, 628] width 169 height 71
click at [789, 670] on div "1 Appointment date and time Tell the shop your appointment was scheduled with C…" at bounding box center [543, 578] width 594 height 210
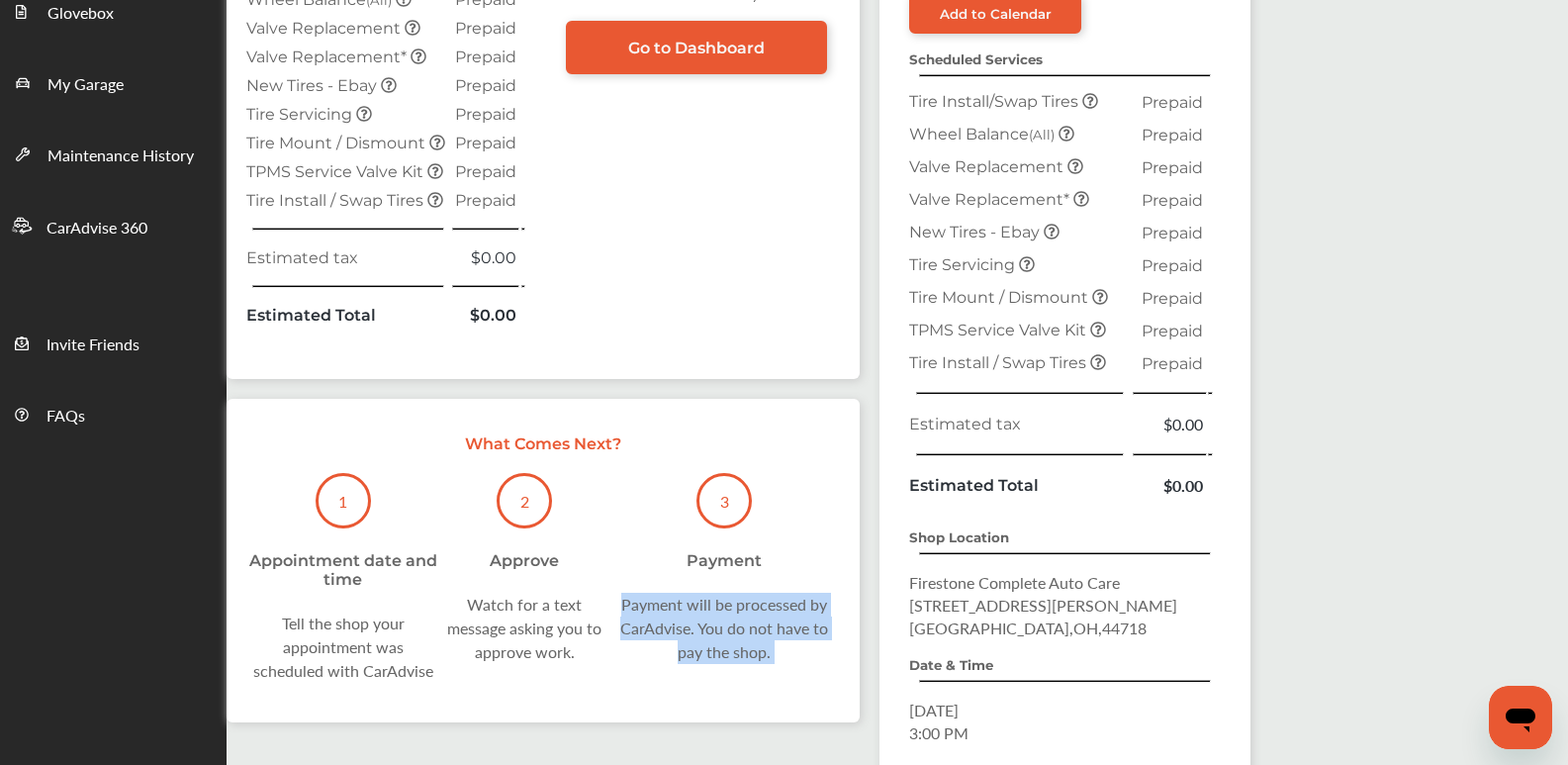
click at [789, 670] on div "1 Appointment date and time Tell the shop your appointment was scheduled with C…" at bounding box center [543, 578] width 594 height 210
click at [787, 667] on div "1 Appointment date and time Tell the shop your appointment was scheduled with C…" at bounding box center [543, 578] width 594 height 210
click at [460, 606] on div "Watch for a text message asking you to approve work." at bounding box center [524, 628] width 169 height 71
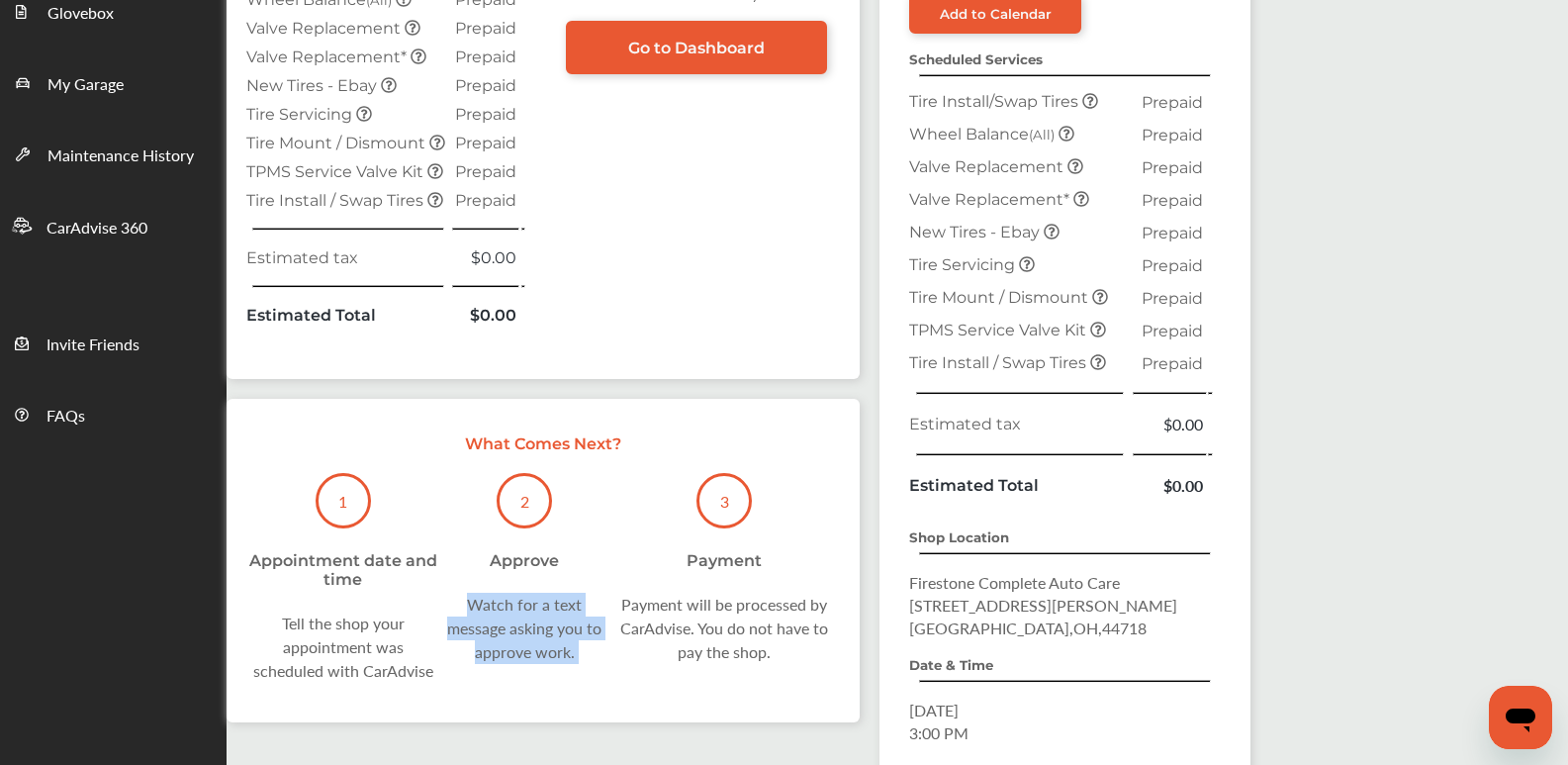
click at [460, 606] on div "Watch for a text message asking you to approve work." at bounding box center [524, 628] width 169 height 71
click at [437, 620] on div "Tell the shop your appointment was scheduled with CarAdvise" at bounding box center [343, 647] width 194 height 71
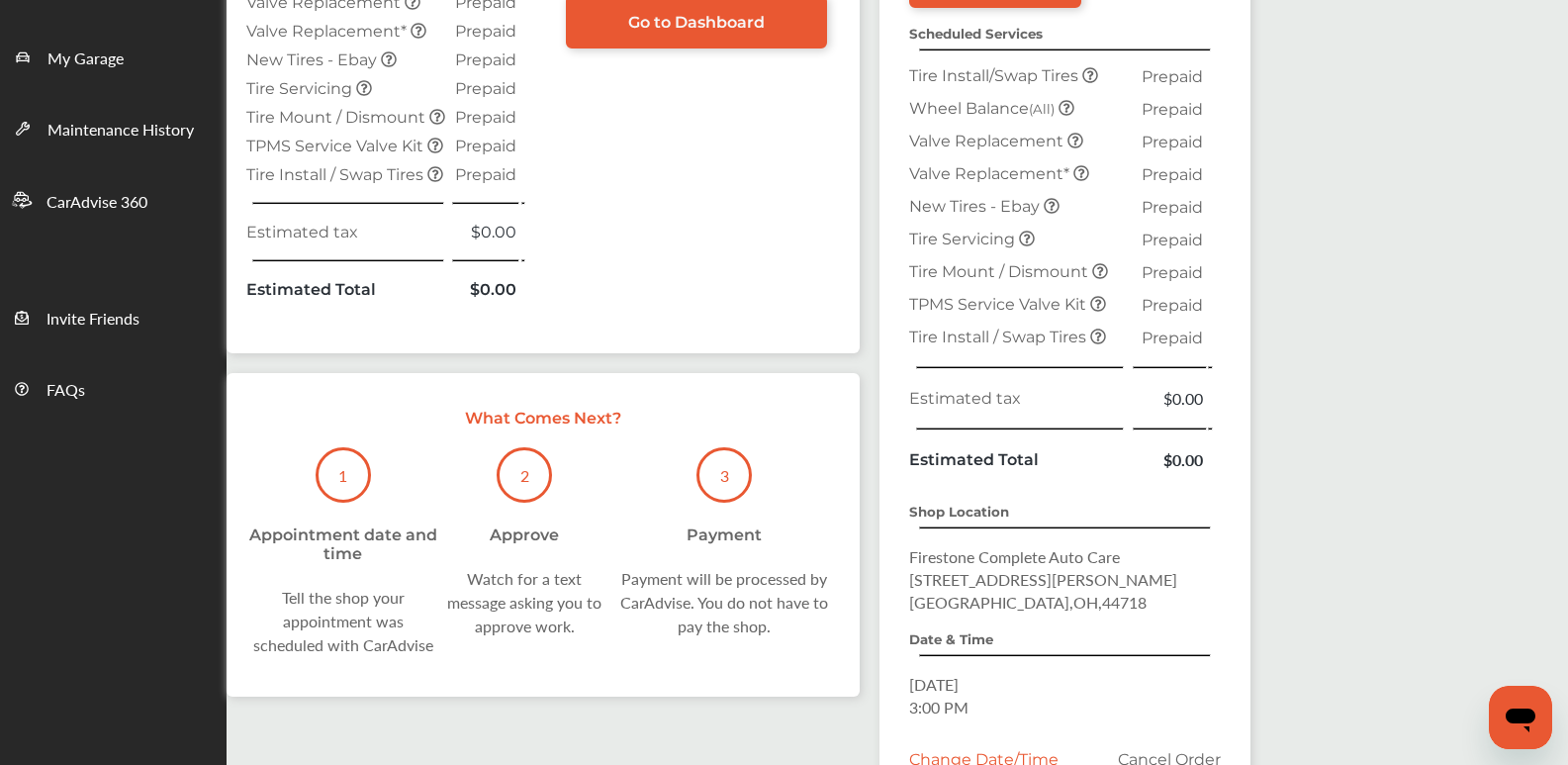
scroll to position [0, 0]
